Goal: Complete application form

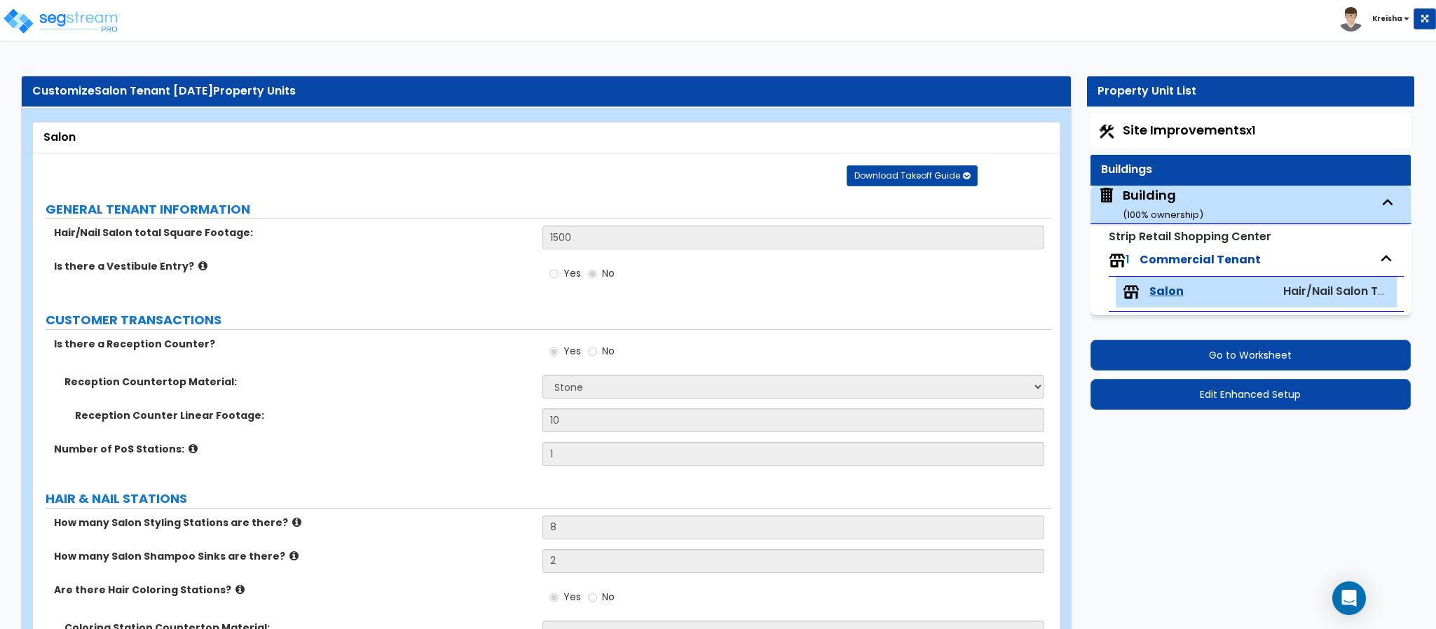
select select "3"
select select "2"
select select "6"
select select "3"
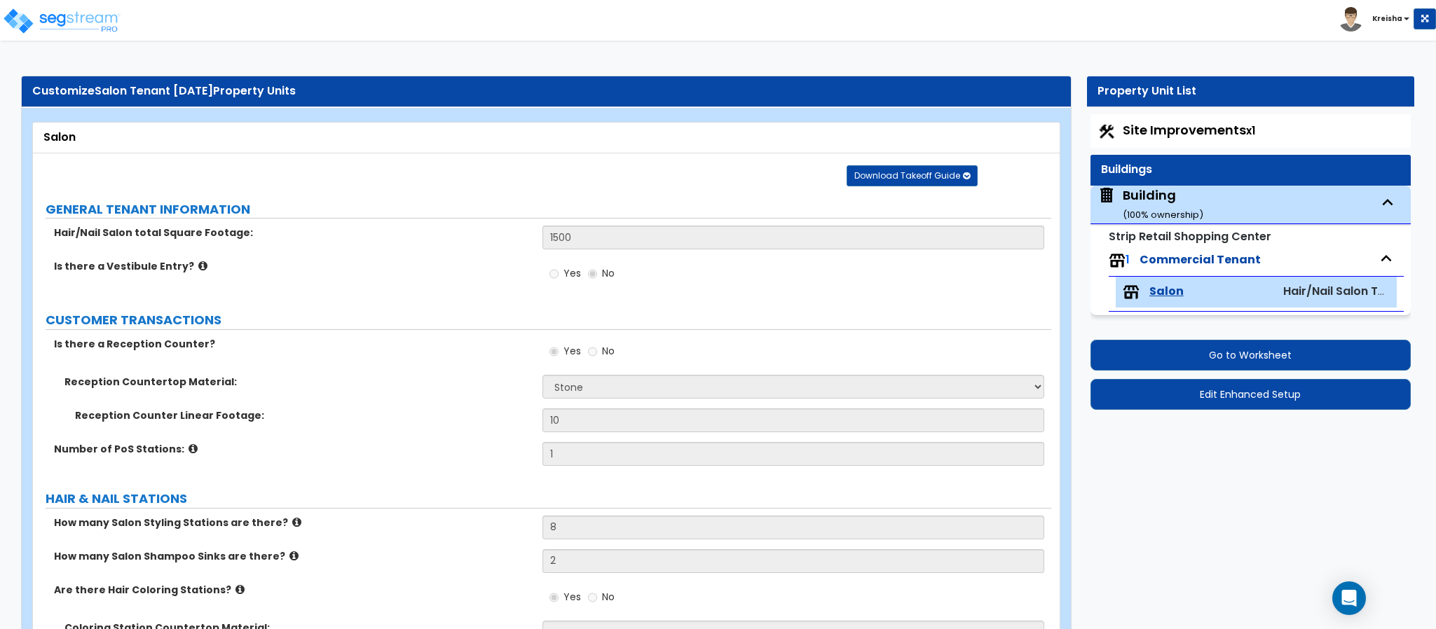
select select "1"
select select "2"
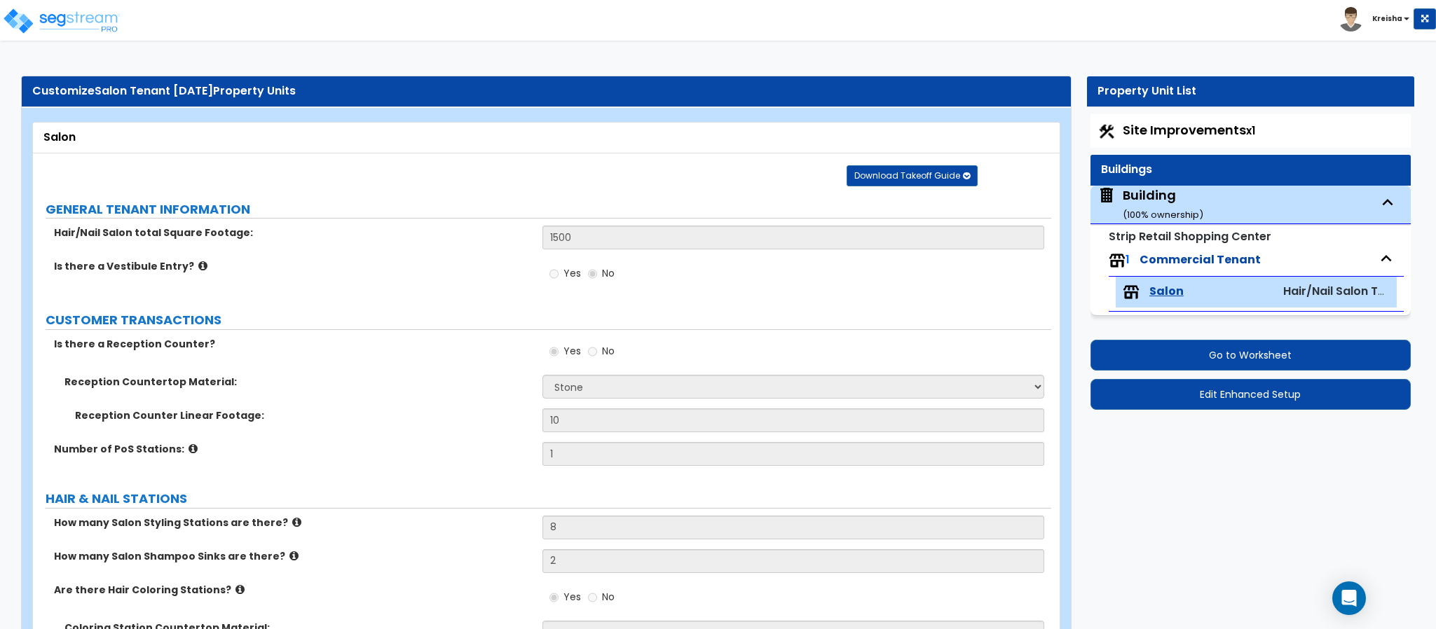
select select "2"
select select "1"
select select "2"
select select "1"
select select "6"
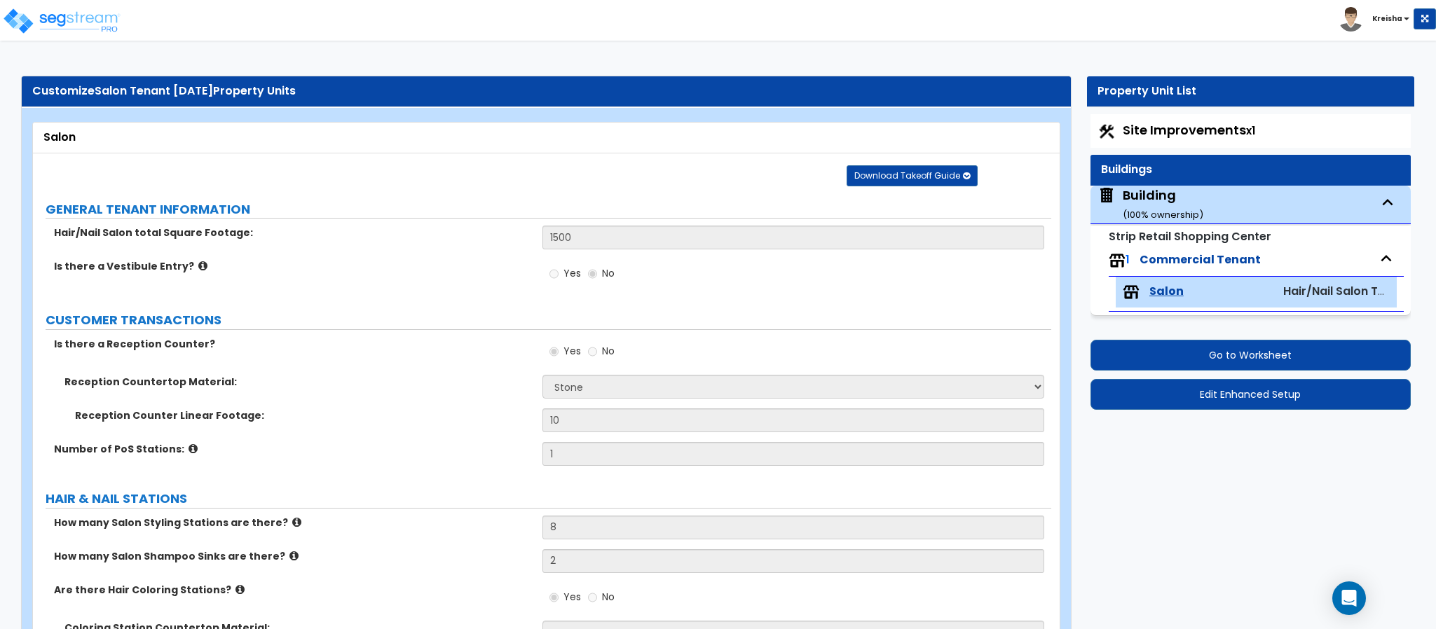
select select "1"
select select "3"
select select "1"
select select "2"
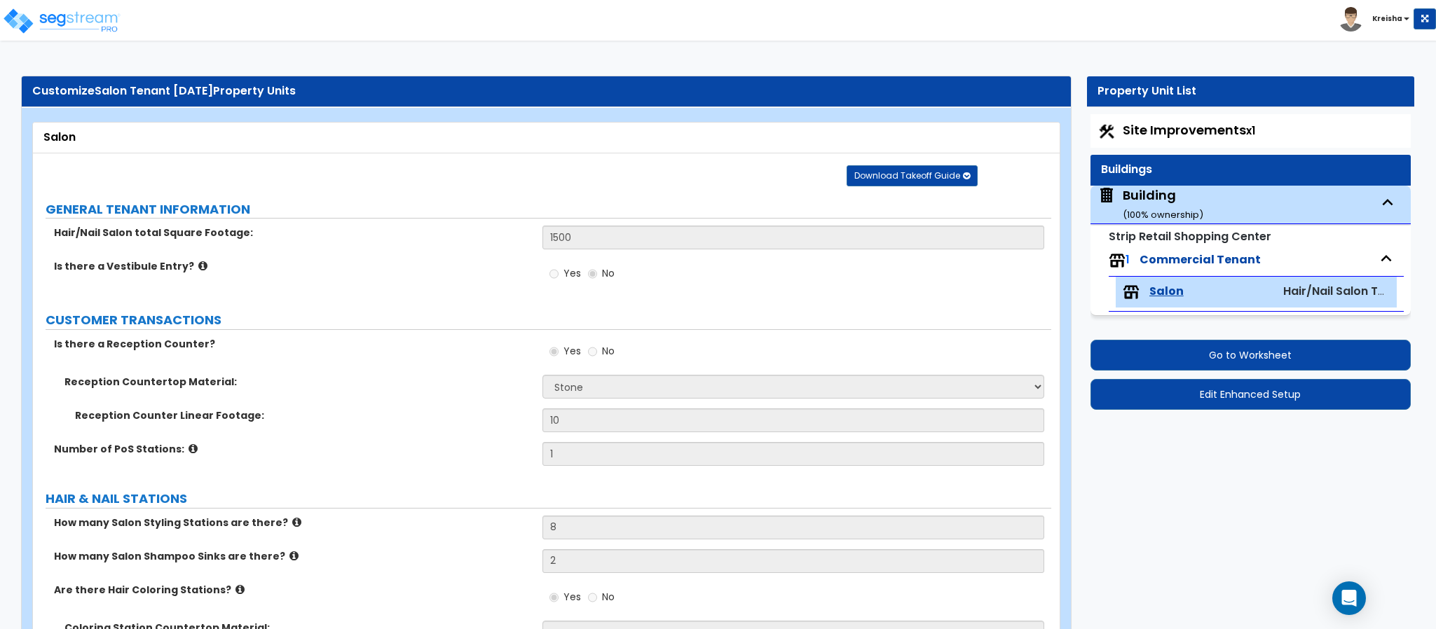
select select "2"
select select "1"
select select "2"
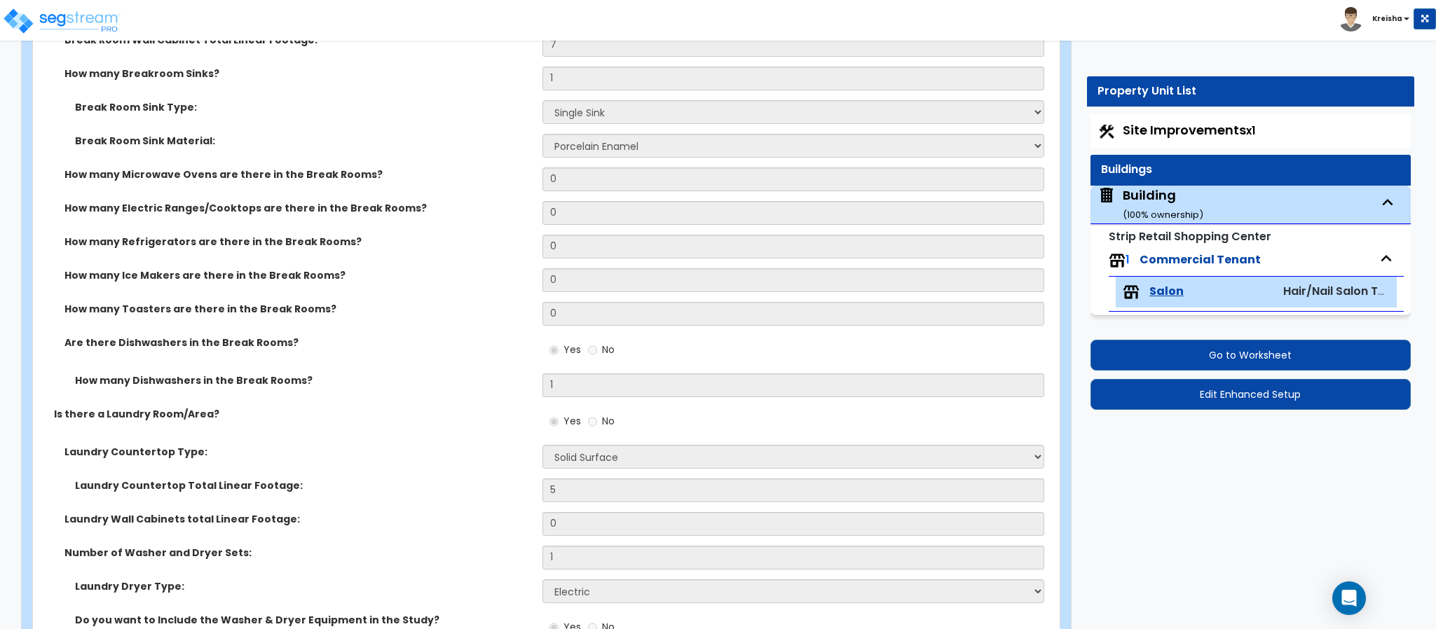
scroll to position [3431, 0]
